Goal: Find specific page/section

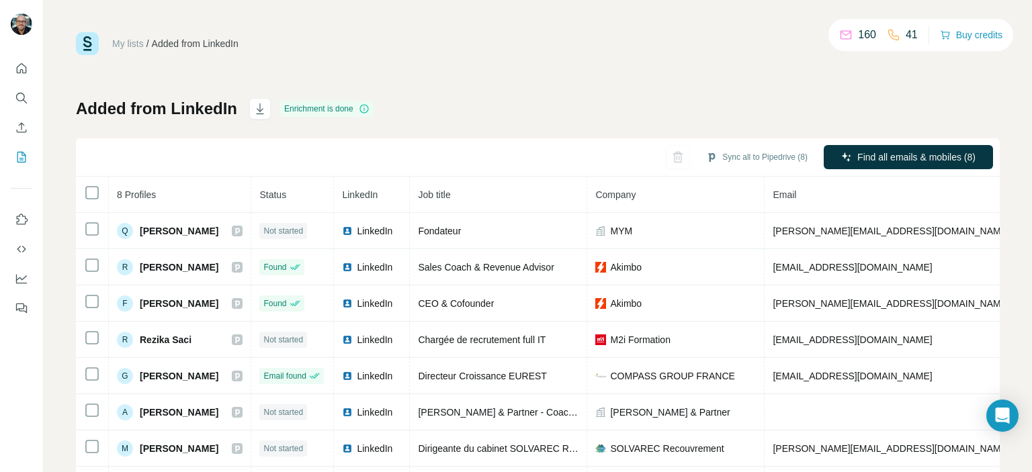
click at [416, 83] on div "My lists / Added from LinkedIn 160 41 Buy credits Added from LinkedIn Enrichmen…" at bounding box center [538, 267] width 924 height 471
click at [19, 94] on icon "Search" at bounding box center [21, 97] width 13 height 13
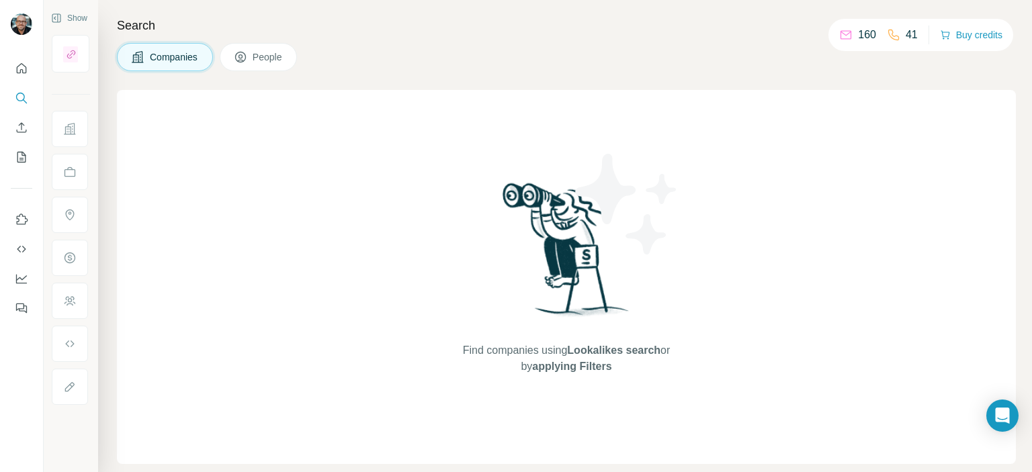
click at [265, 64] on button "People" at bounding box center [259, 57] width 78 height 28
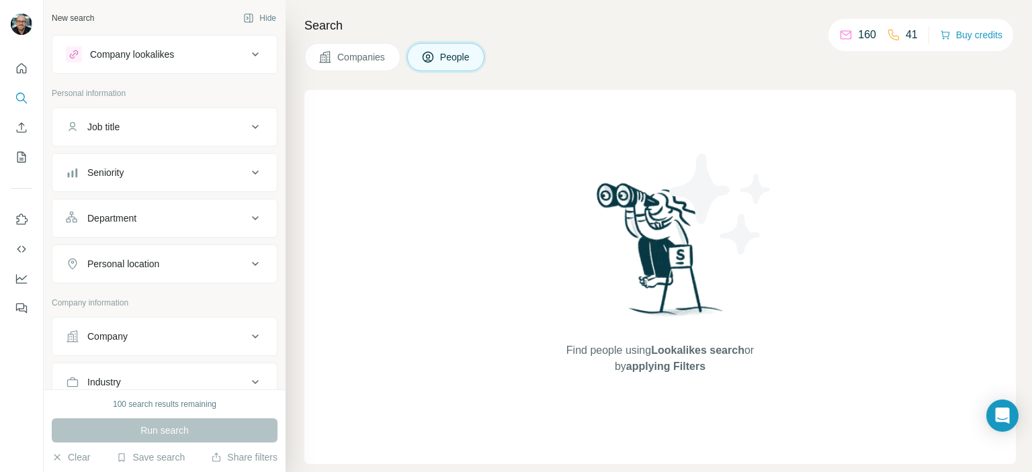
click at [559, 161] on div "Find people using Lookalikes search or by applying Filters" at bounding box center [660, 277] width 242 height 374
click at [150, 134] on button "Job title" at bounding box center [164, 127] width 224 height 32
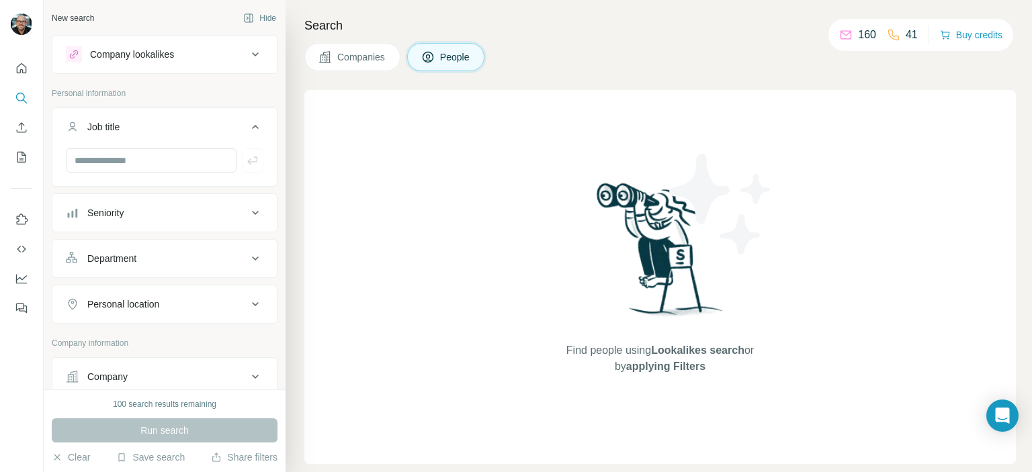
click at [150, 134] on button "Job title" at bounding box center [164, 130] width 224 height 38
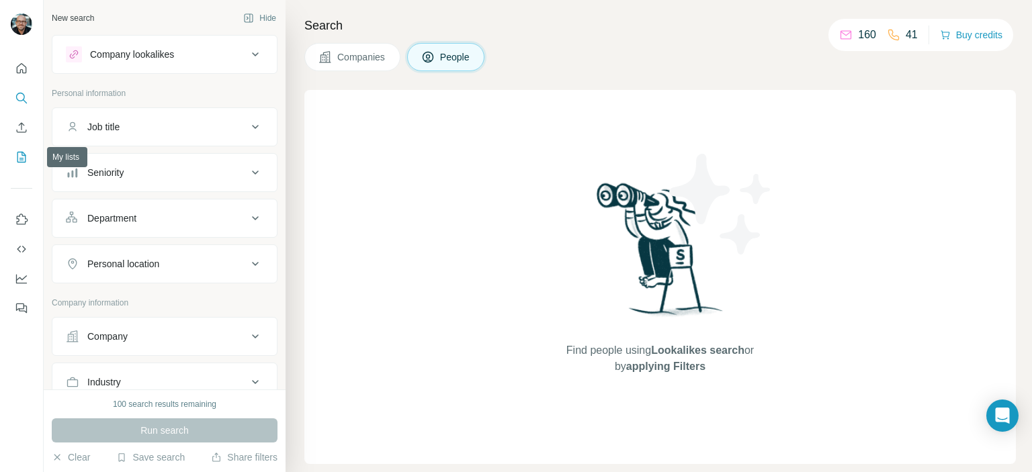
click at [26, 162] on icon "My lists" at bounding box center [21, 156] width 13 height 13
